Goal: Find specific page/section: Find specific page/section

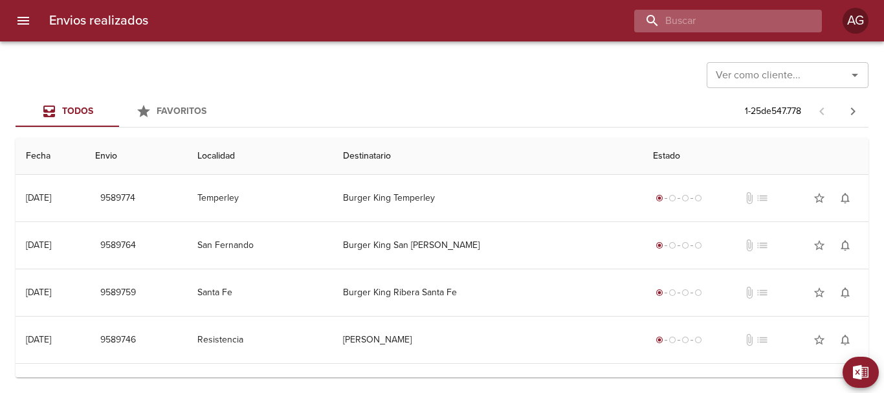
click at [769, 23] on input "buscar" at bounding box center [717, 21] width 166 height 23
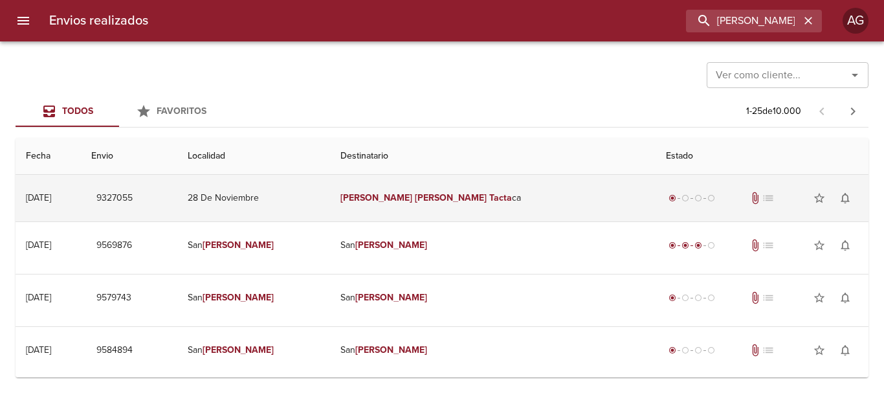
click at [477, 201] on td "[PERSON_NAME] ca" at bounding box center [492, 198] width 325 height 47
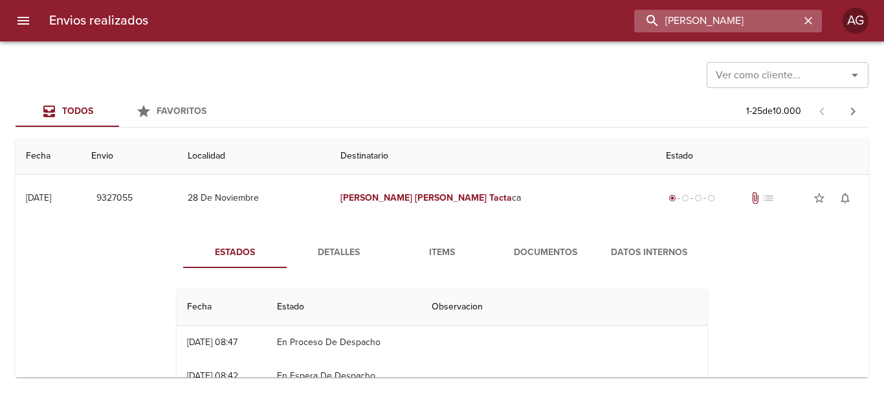
click at [742, 15] on input "[PERSON_NAME]" at bounding box center [717, 21] width 166 height 23
click at [761, 14] on input "9327055" at bounding box center [717, 21] width 166 height 23
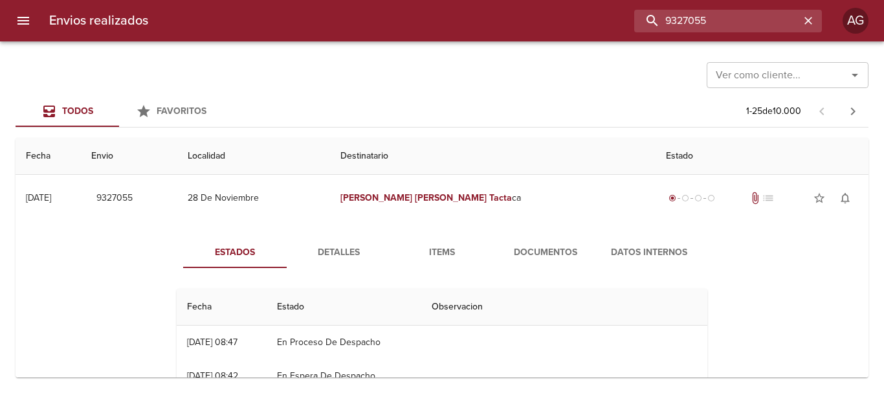
type input "9327055"
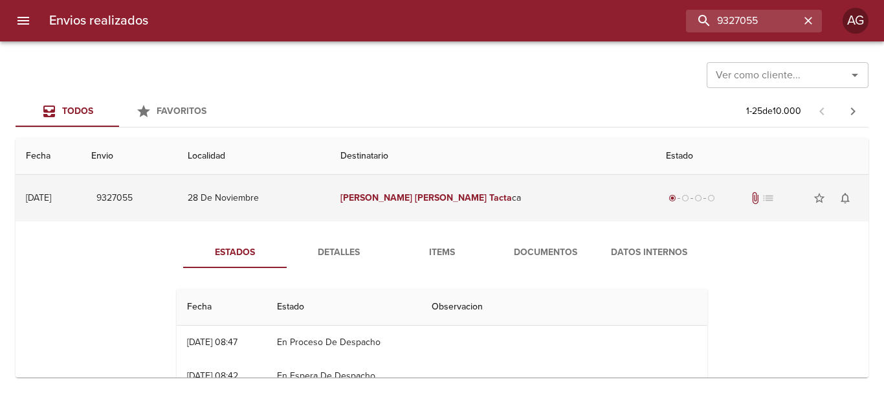
click at [425, 214] on td "[PERSON_NAME] ca" at bounding box center [492, 198] width 325 height 47
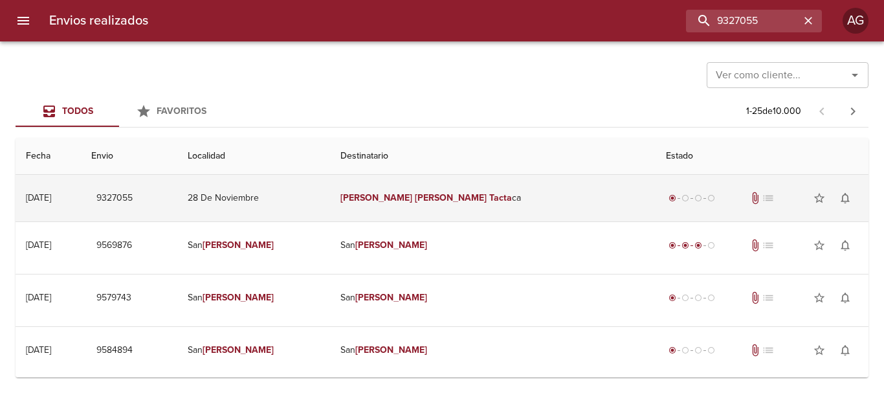
click at [559, 212] on td "[PERSON_NAME] ca" at bounding box center [492, 198] width 325 height 47
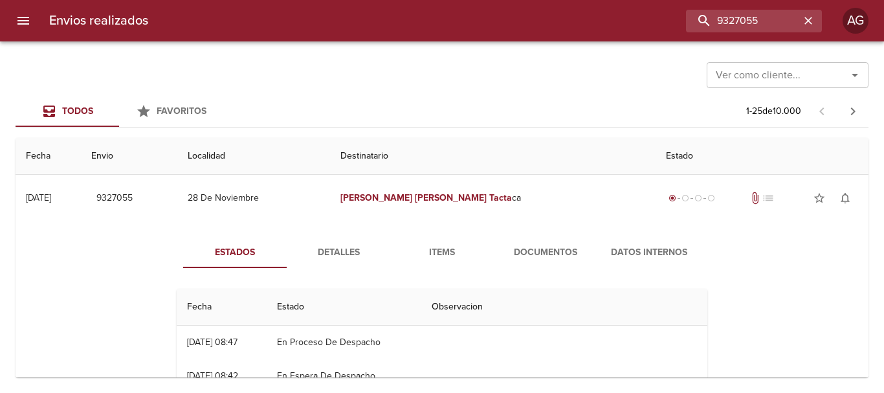
click at [553, 251] on span "Documentos" at bounding box center [545, 253] width 88 height 16
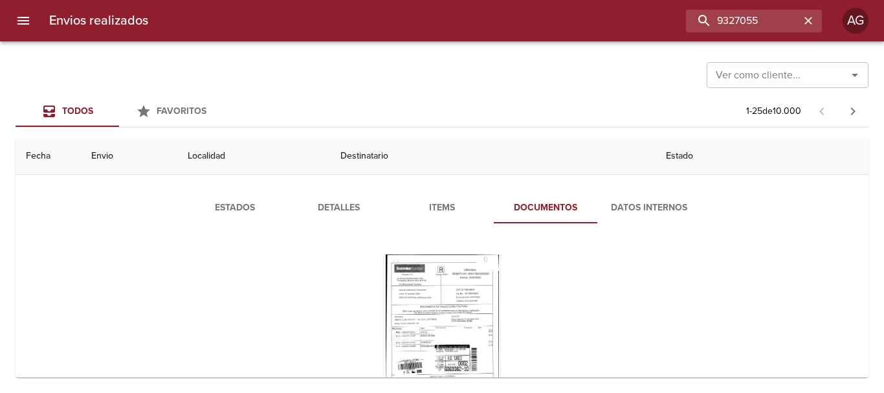
scroll to position [129, 0]
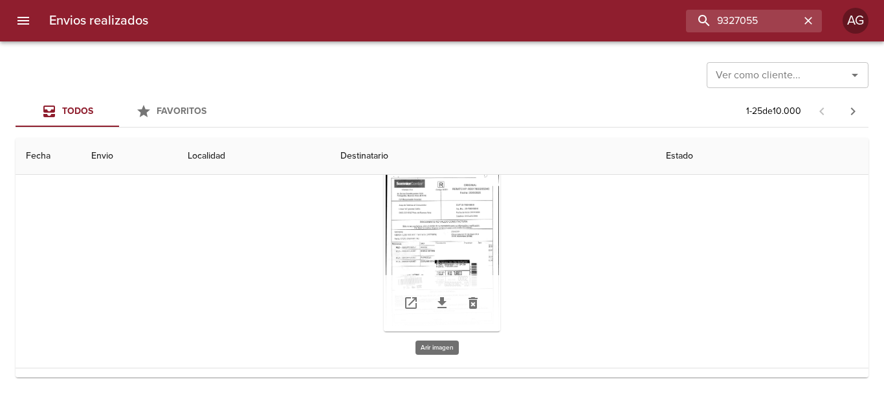
click at [466, 252] on div "Tabla de envíos del cliente" at bounding box center [442, 251] width 116 height 162
